Goal: Information Seeking & Learning: Understand process/instructions

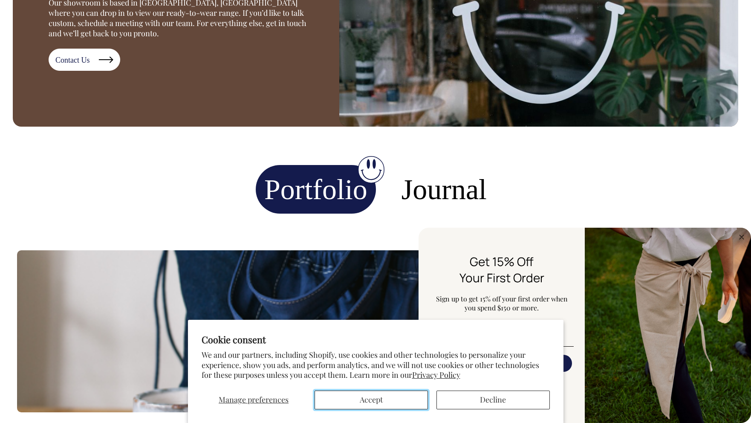
click at [392, 399] on button "Accept" at bounding box center [371, 399] width 113 height 19
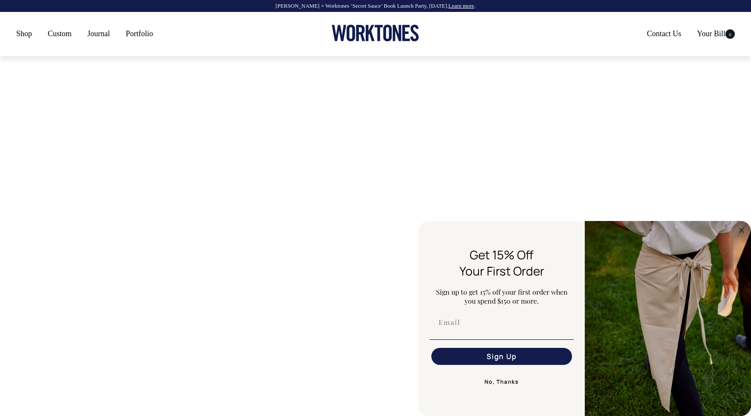
scroll to position [2983, 0]
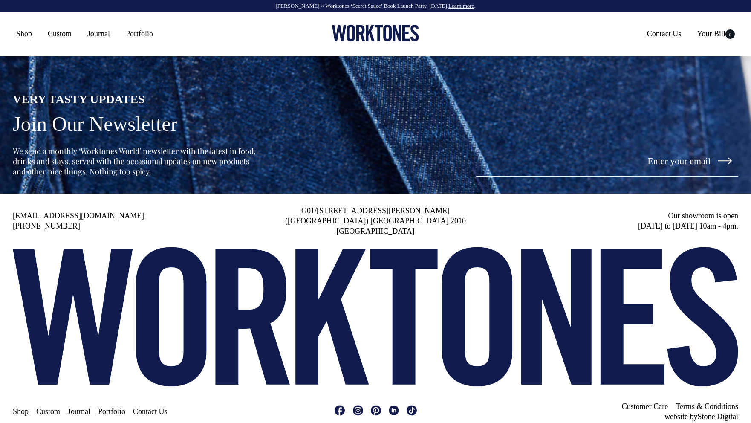
scroll to position [2006, 0]
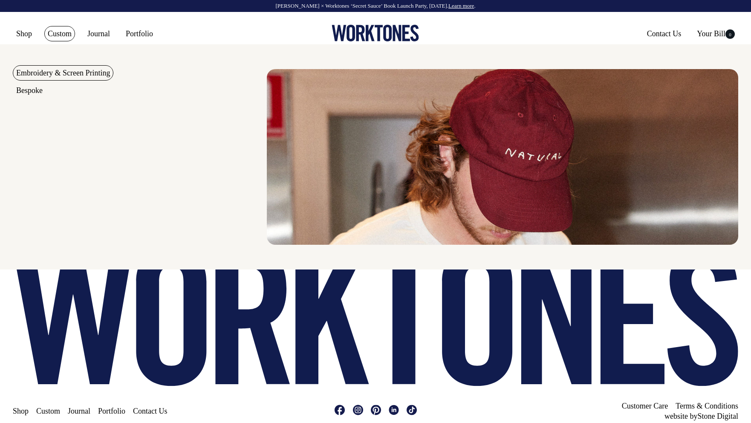
click at [56, 30] on link "Custom" at bounding box center [59, 33] width 31 height 15
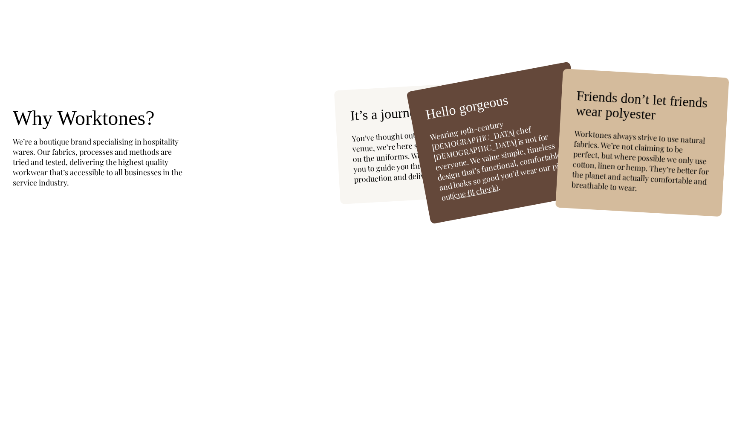
scroll to position [1933, 0]
